Goal: Task Accomplishment & Management: Manage account settings

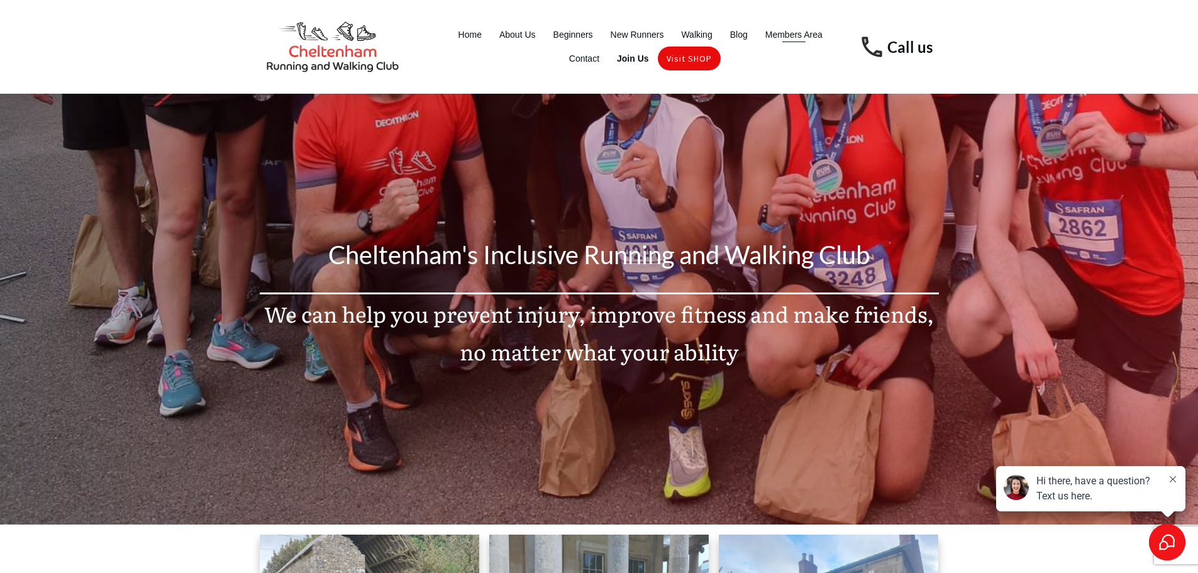
click at [791, 37] on span "Members Area" at bounding box center [794, 35] width 57 height 18
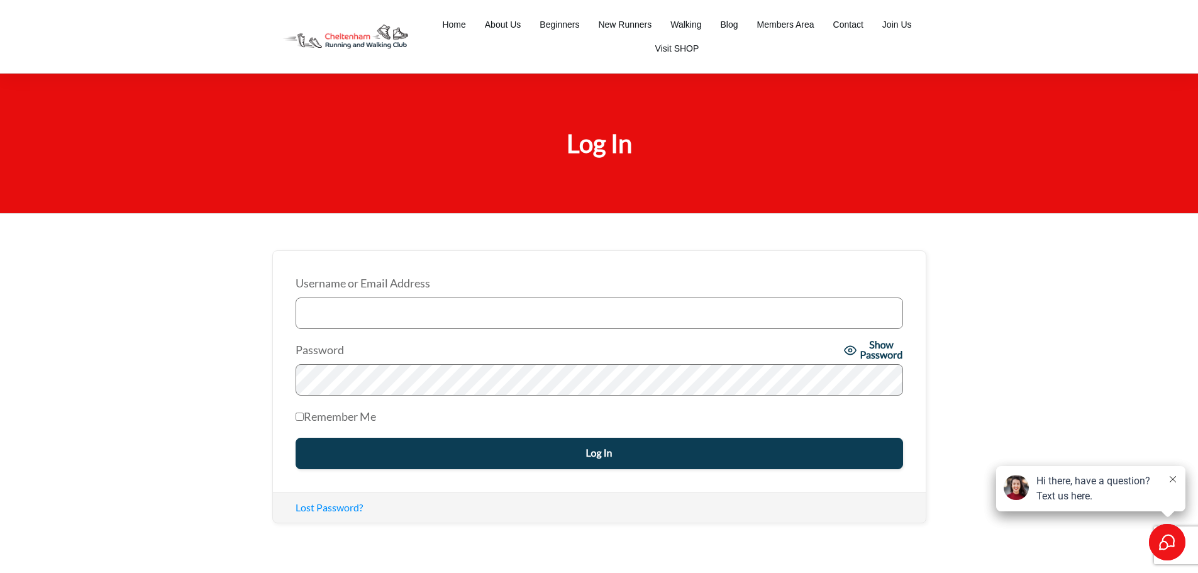
type input "[PERSON_NAME][EMAIL_ADDRESS][DOMAIN_NAME]"
drag, startPoint x: 561, startPoint y: 462, endPoint x: 557, endPoint y: 456, distance: 7.2
click at [559, 457] on input "Log In" at bounding box center [600, 453] width 608 height 31
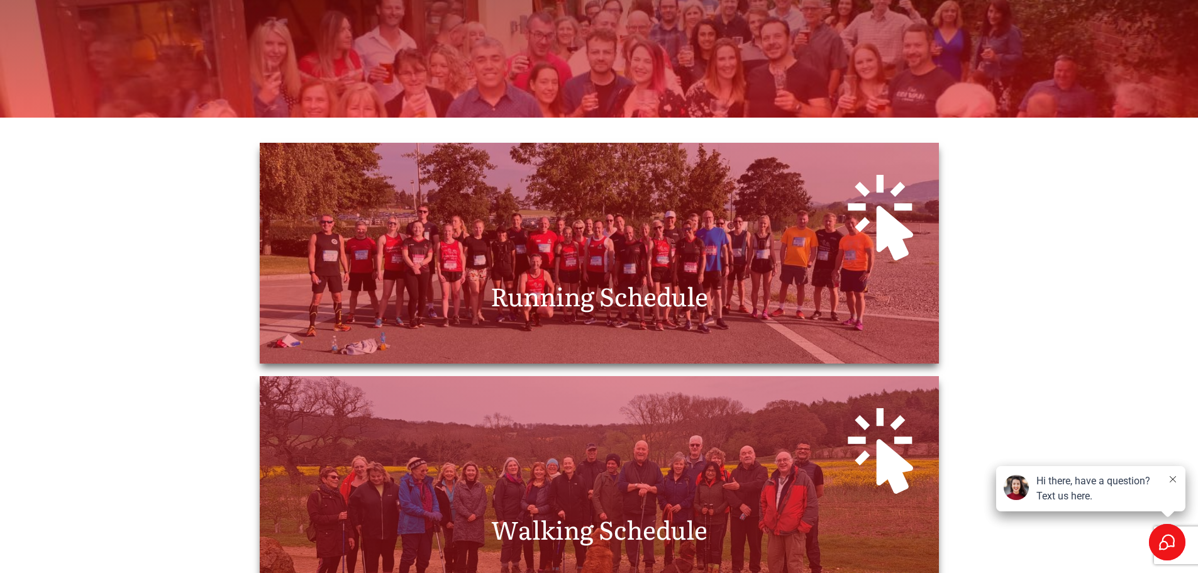
scroll to position [315, 0]
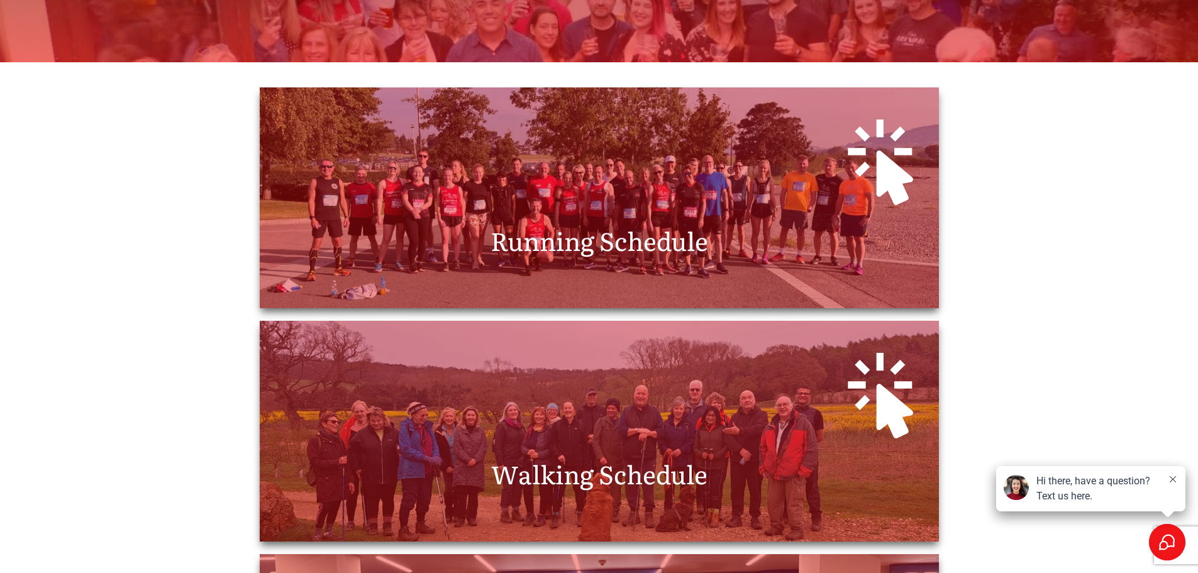
click at [534, 195] on div at bounding box center [599, 159] width 654 height 118
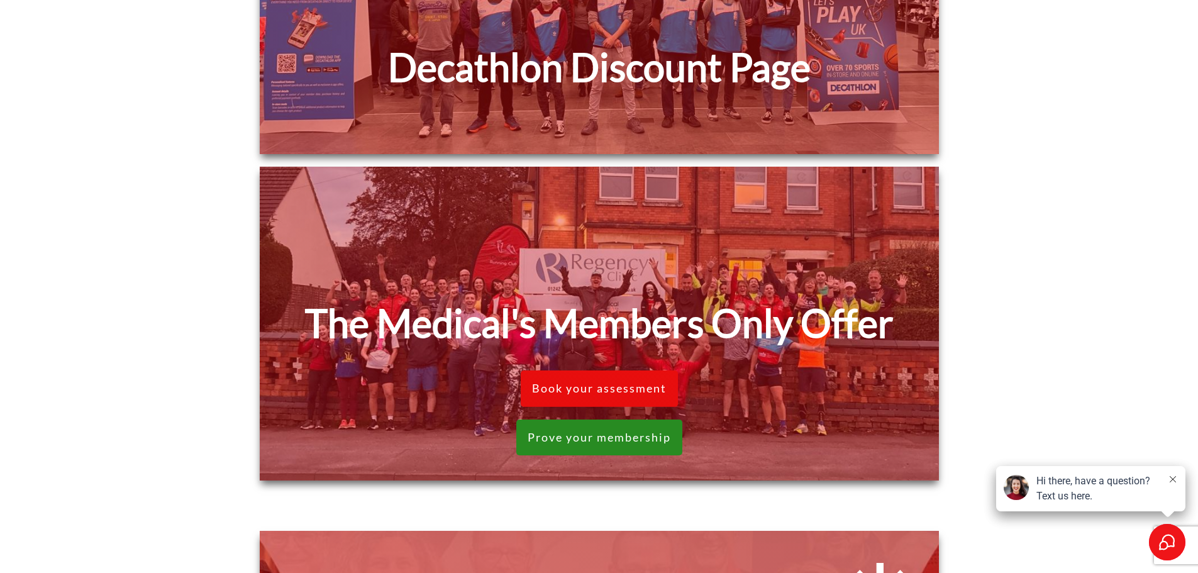
scroll to position [1006, 0]
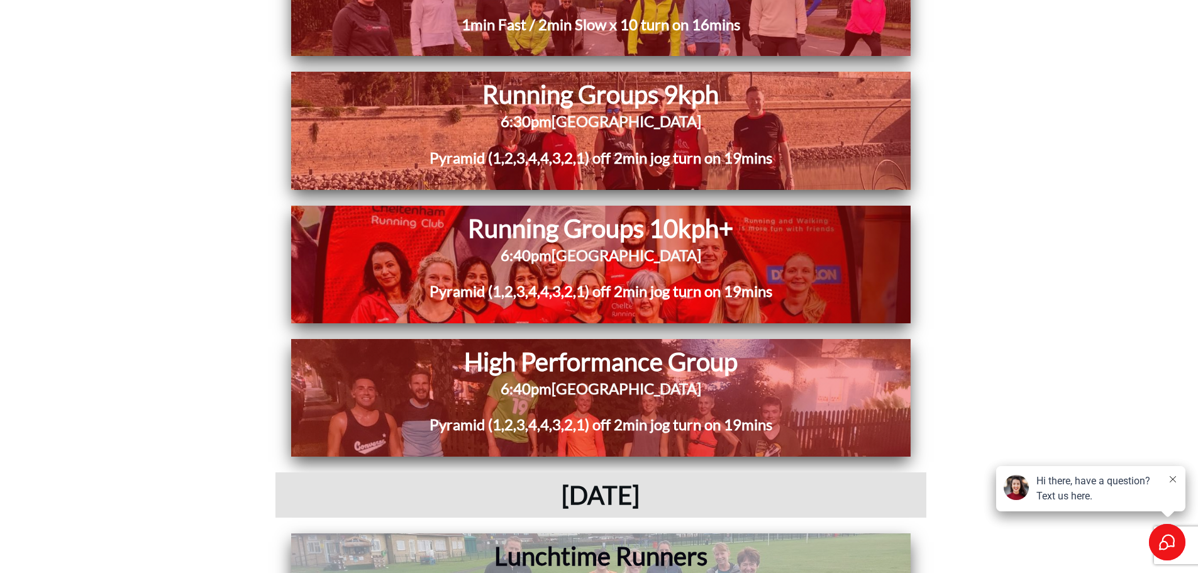
scroll to position [2390, 0]
